Goal: Task Accomplishment & Management: Complete application form

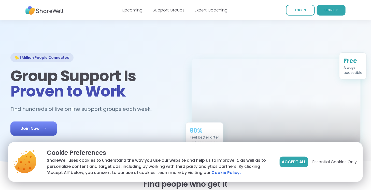
click at [42, 126] on span "Join Now" at bounding box center [34, 129] width 26 height 6
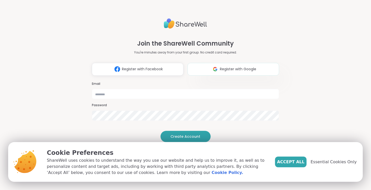
click at [232, 67] on span "Register with Google" at bounding box center [238, 69] width 36 height 5
click at [276, 117] on div "Join the ShareWell Community You're minutes away from your first group. No cred…" at bounding box center [186, 92] width 188 height 160
click at [151, 67] on span "Register with Facebook" at bounding box center [142, 69] width 41 height 5
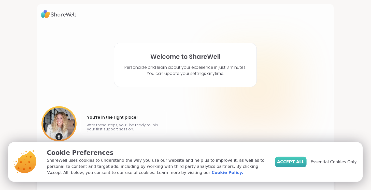
click at [304, 163] on span "Accept All" at bounding box center [291, 162] width 28 height 6
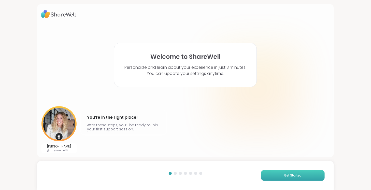
click at [290, 176] on span "Get Started" at bounding box center [294, 175] width 18 height 5
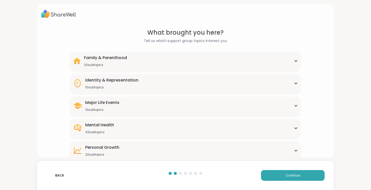
scroll to position [49, 0]
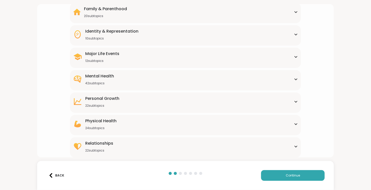
click at [291, 79] on div "Mental Health 42 subtopics" at bounding box center [185, 79] width 225 height 12
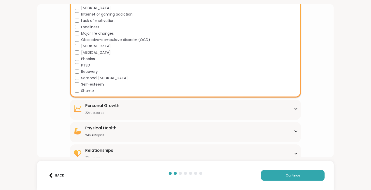
scroll to position [304, 0]
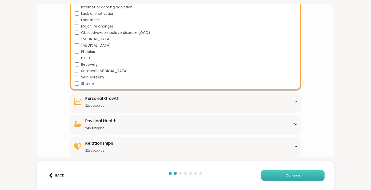
click at [298, 179] on button "Continue" at bounding box center [293, 175] width 64 height 11
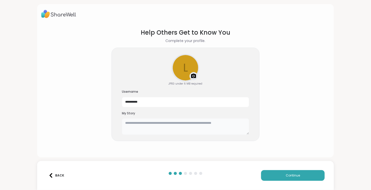
click at [148, 126] on textarea at bounding box center [185, 126] width 127 height 16
click at [129, 124] on textarea "**********" at bounding box center [185, 126] width 127 height 16
click at [159, 123] on textarea "**********" at bounding box center [185, 126] width 127 height 16
type textarea "**********"
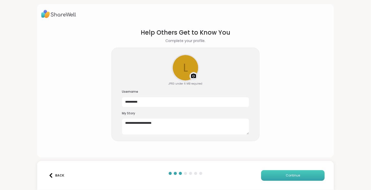
click at [272, 176] on button "Continue" at bounding box center [293, 175] width 64 height 11
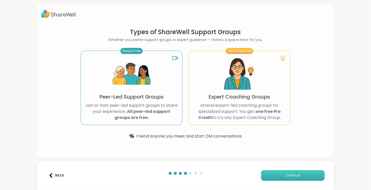
click at [287, 175] on span "Continue" at bounding box center [293, 175] width 14 height 5
